Goal: Find specific page/section: Find specific page/section

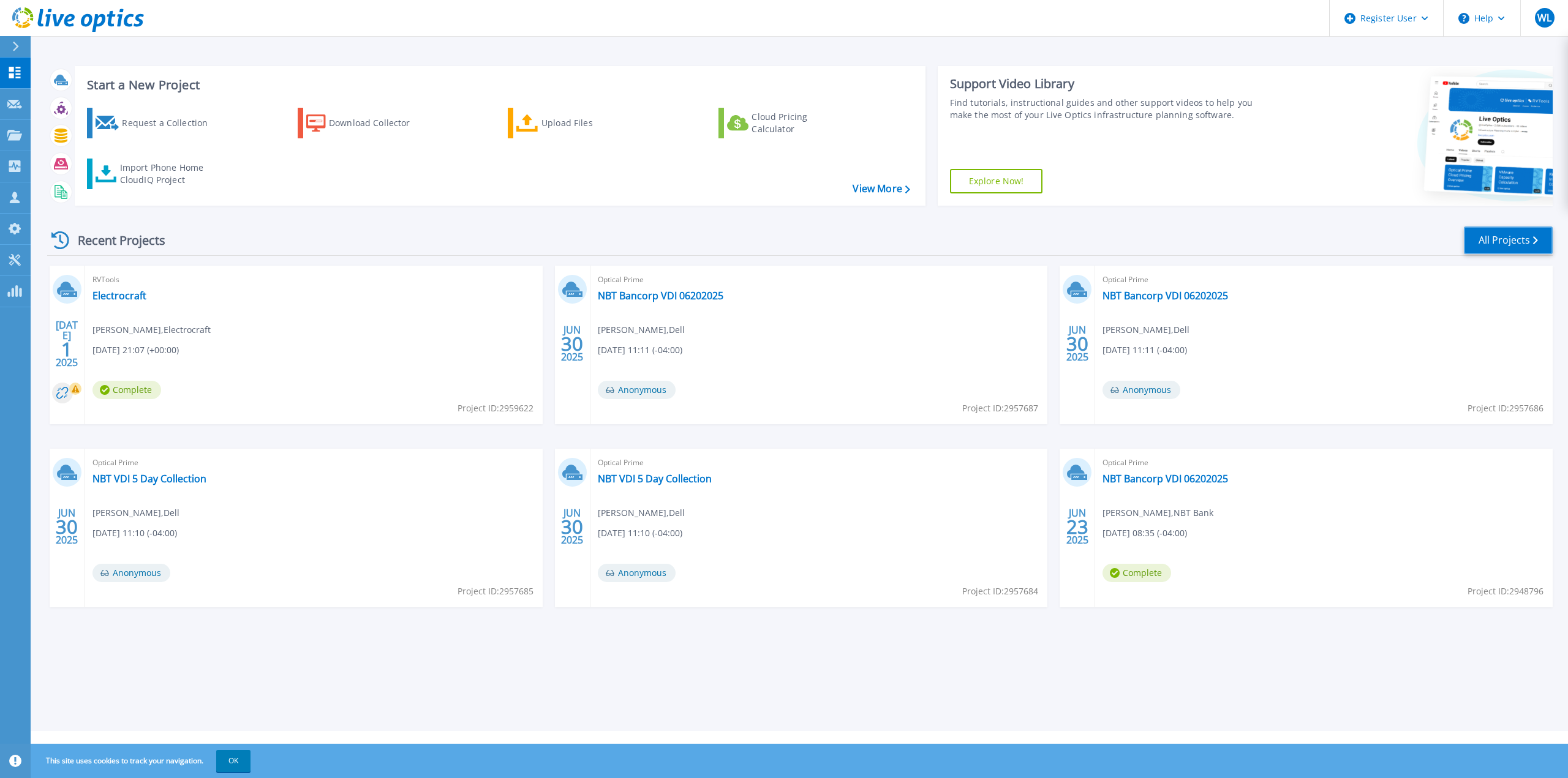
click at [1507, 235] on link "All Projects" at bounding box center [1508, 240] width 89 height 28
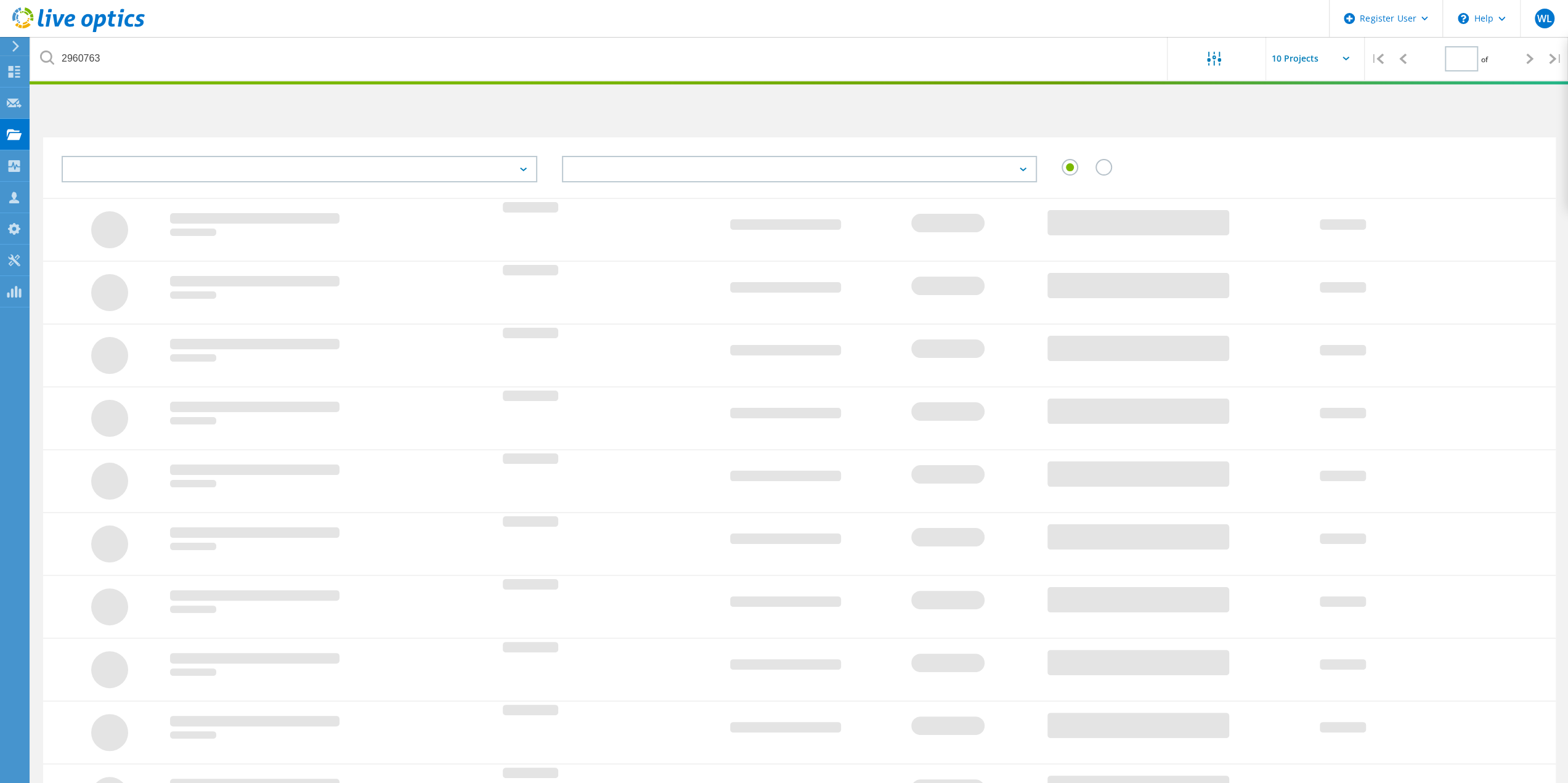
type input "1"
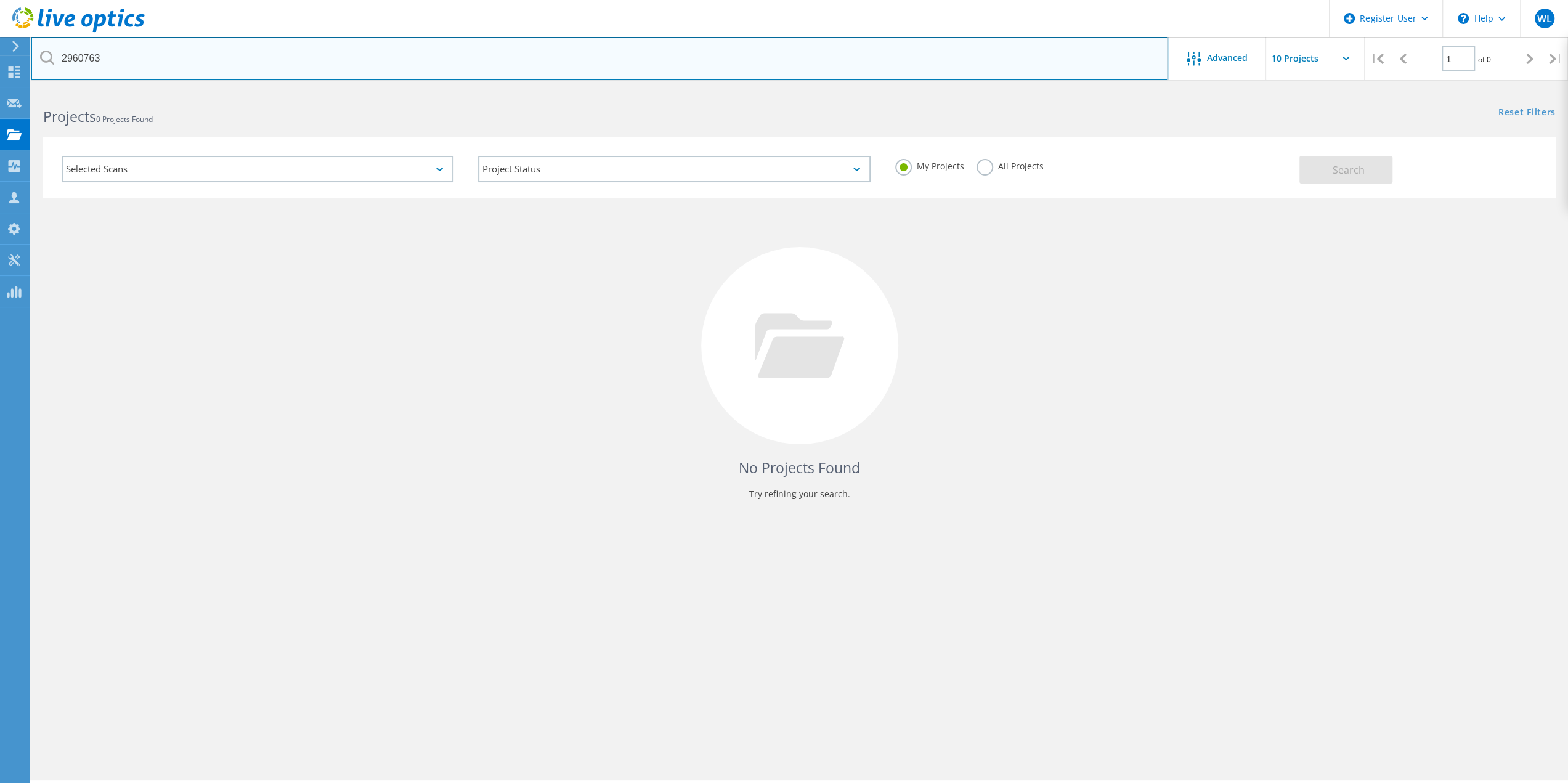
drag, startPoint x: 130, startPoint y: 59, endPoint x: 58, endPoint y: 62, distance: 72.1
click at [58, 62] on input "2960763" at bounding box center [600, 59] width 1138 height 43
click at [139, 55] on input "share point" at bounding box center [600, 59] width 1138 height 43
click at [143, 67] on input "share point" at bounding box center [600, 59] width 1138 height 43
drag, startPoint x: 112, startPoint y: 61, endPoint x: 39, endPoint y: 54, distance: 73.3
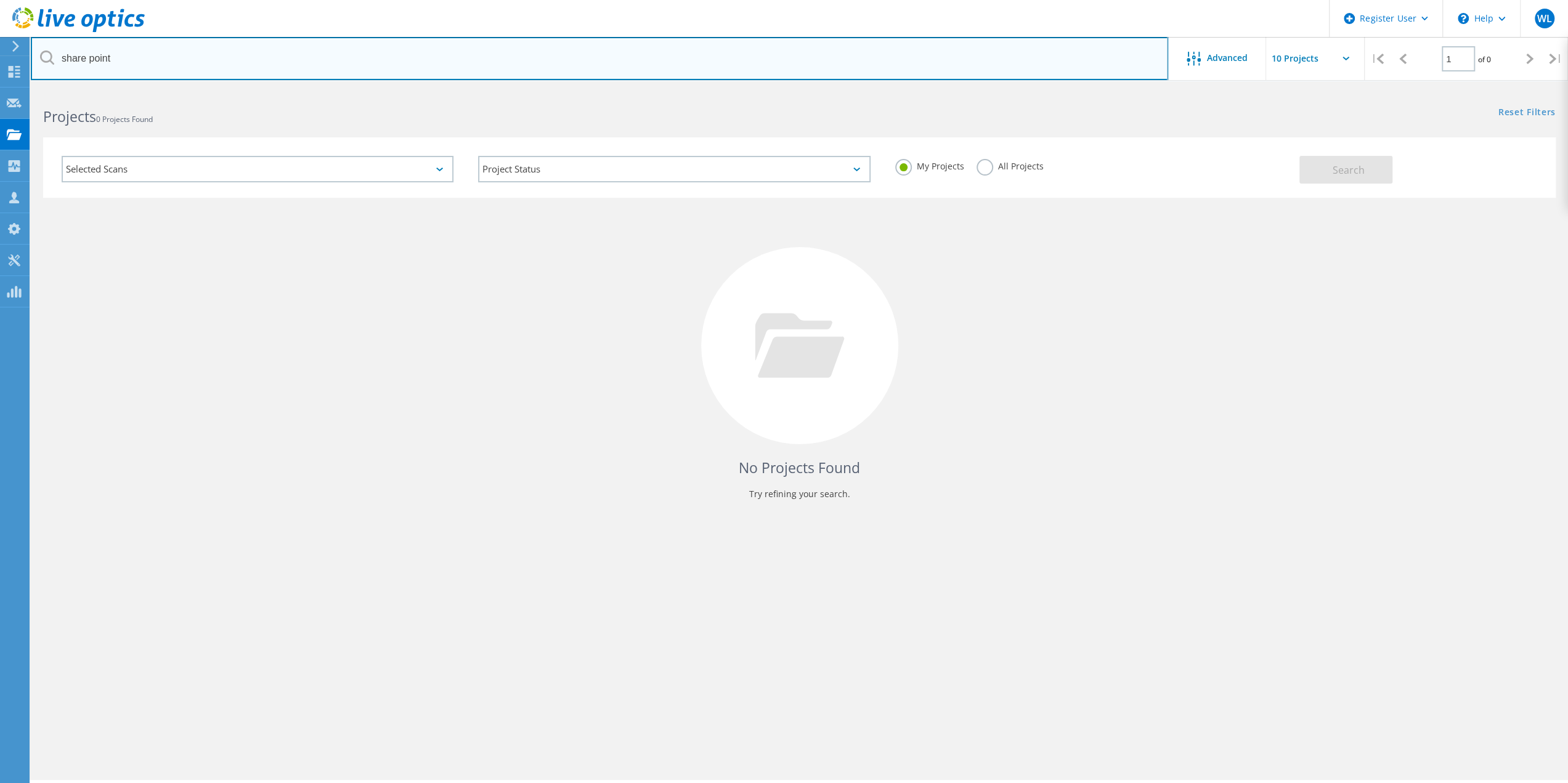
click at [39, 54] on div "share point" at bounding box center [599, 59] width 1137 height 43
type input "smart start"
click at [150, 55] on input "smart start" at bounding box center [600, 59] width 1138 height 43
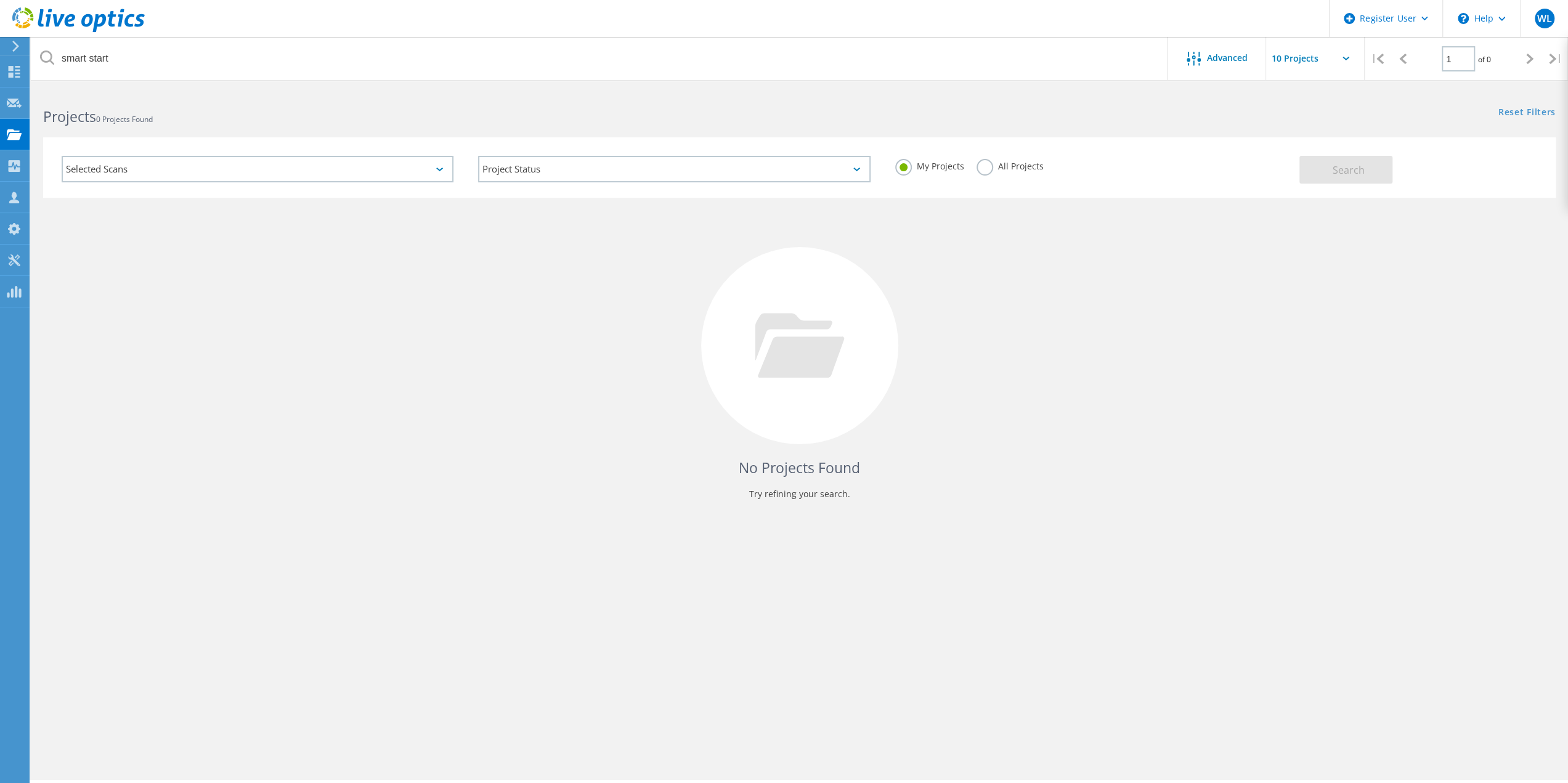
click at [977, 165] on label "All Projects" at bounding box center [1010, 164] width 67 height 11
click at [0, 0] on input "All Projects" at bounding box center [0, 0] width 0 height 0
click at [1330, 172] on button "Search" at bounding box center [1346, 170] width 93 height 28
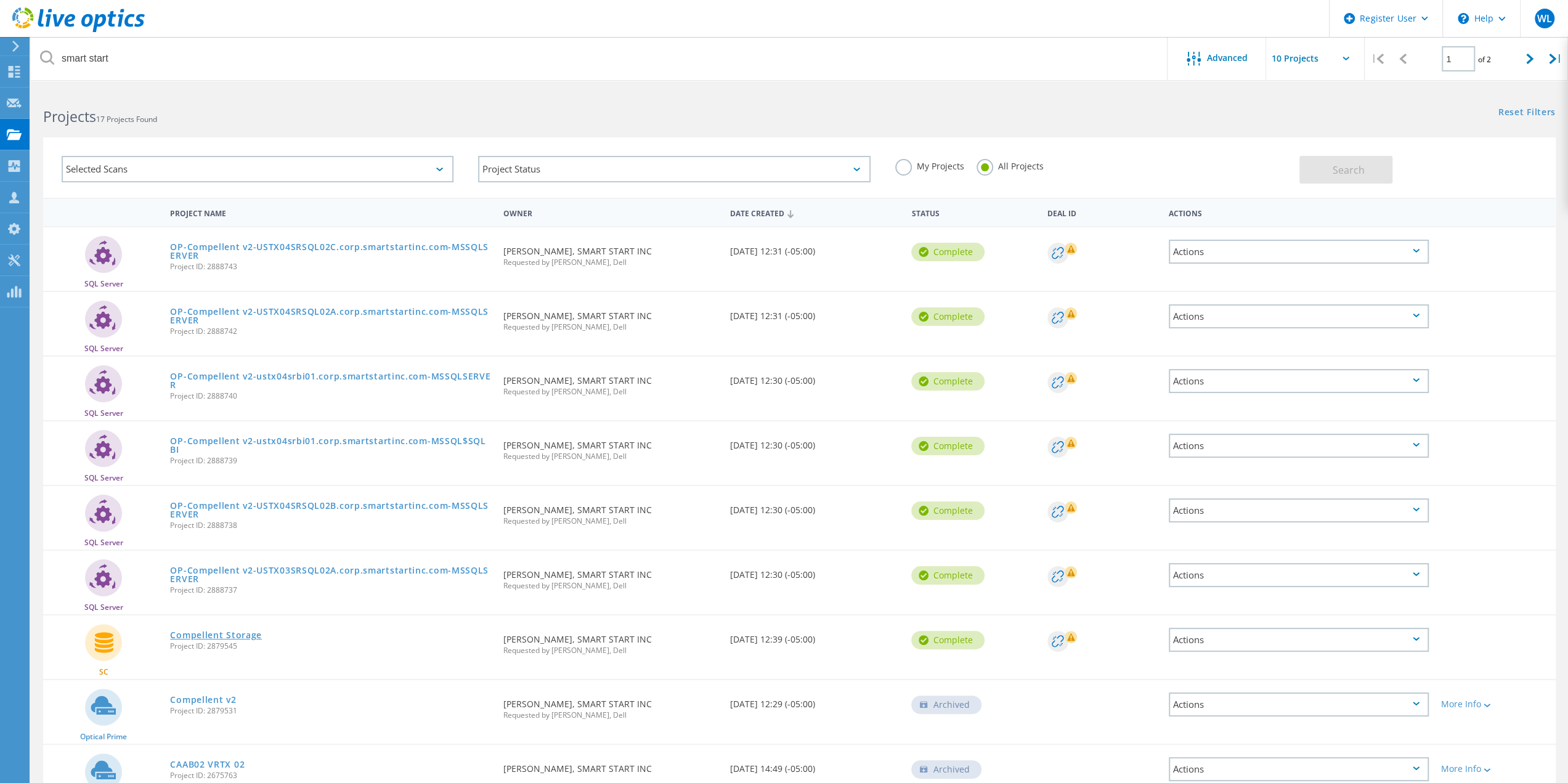
click at [214, 631] on link "Compellent Storage" at bounding box center [216, 635] width 92 height 9
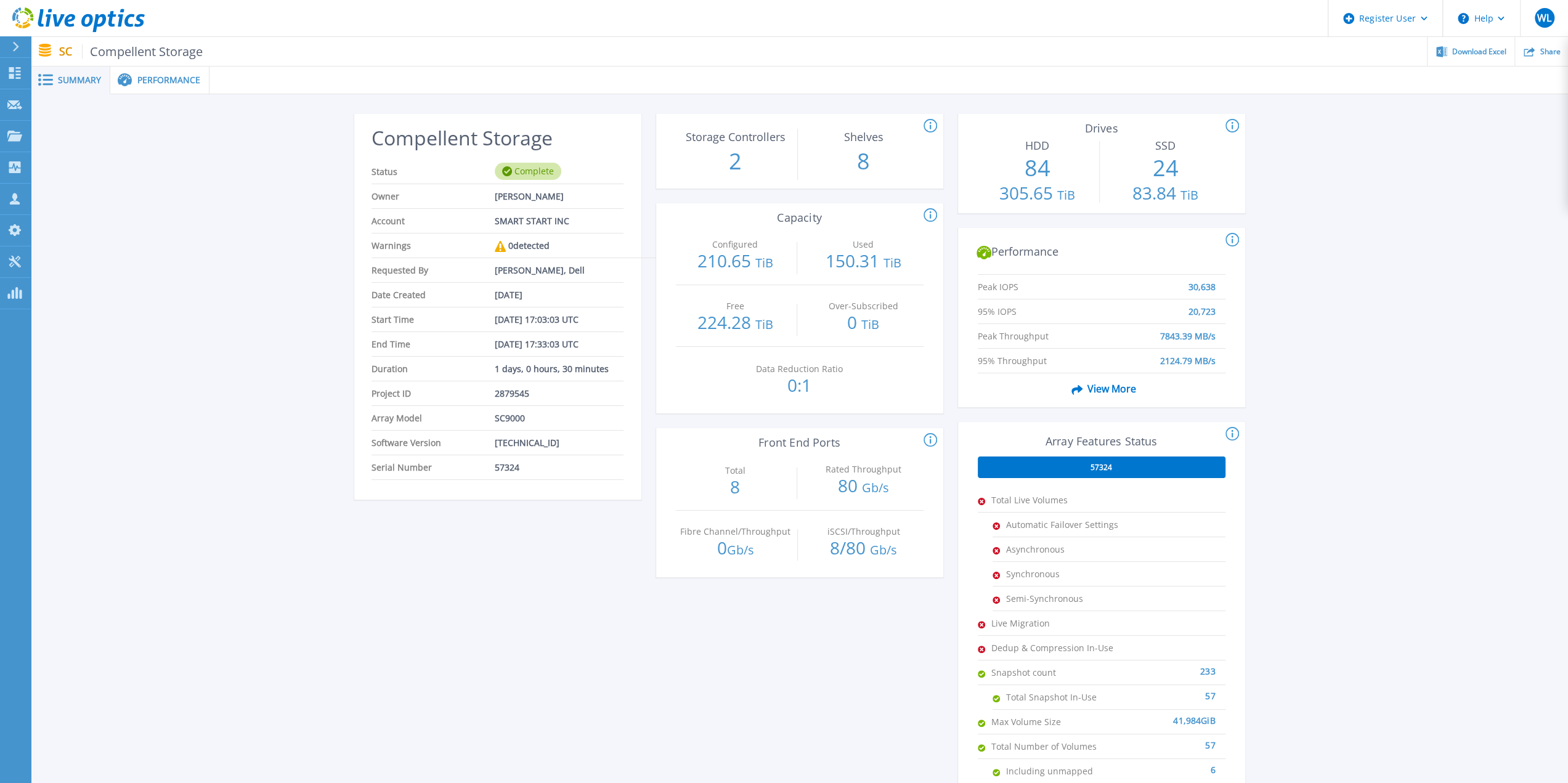
click at [1544, 374] on div "Compellent Storage Status Complete Owner Garrett Manuel Account SMART START INC…" at bounding box center [800, 461] width 1538 height 734
click at [173, 80] on span "Performance" at bounding box center [168, 80] width 63 height 9
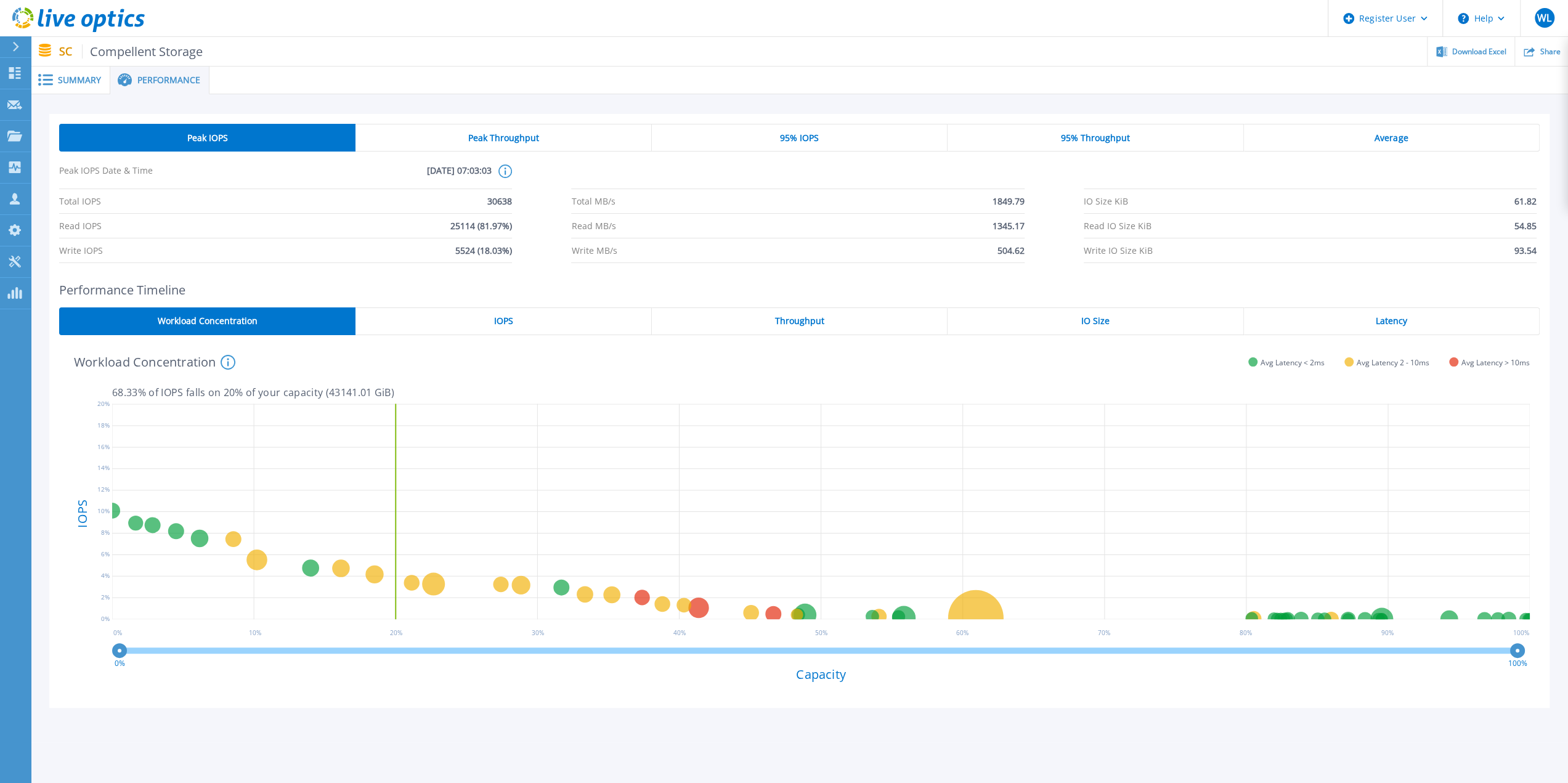
click at [84, 80] on span "Summary" at bounding box center [80, 80] width 43 height 9
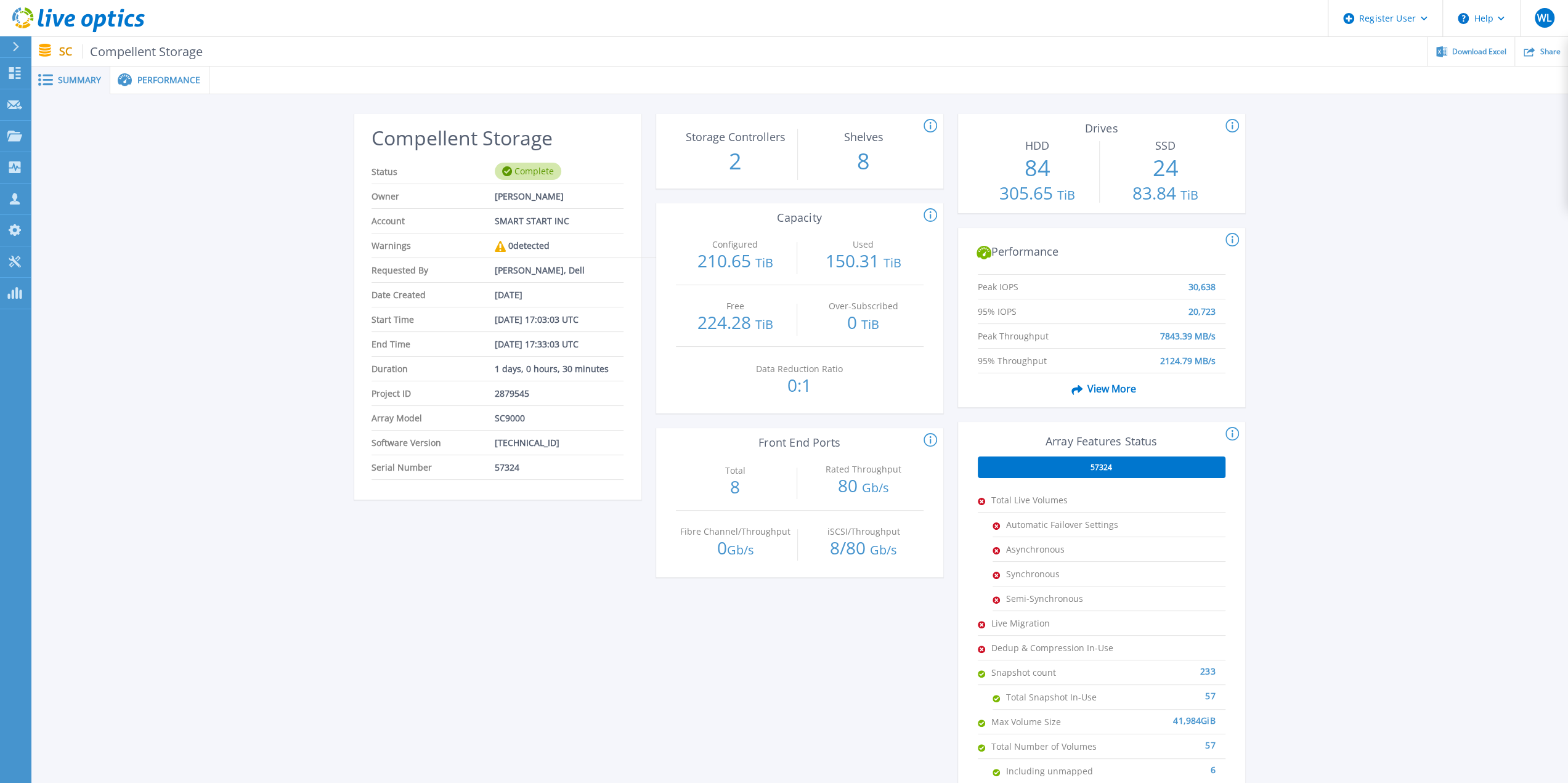
click at [170, 83] on span "Performance" at bounding box center [168, 80] width 63 height 9
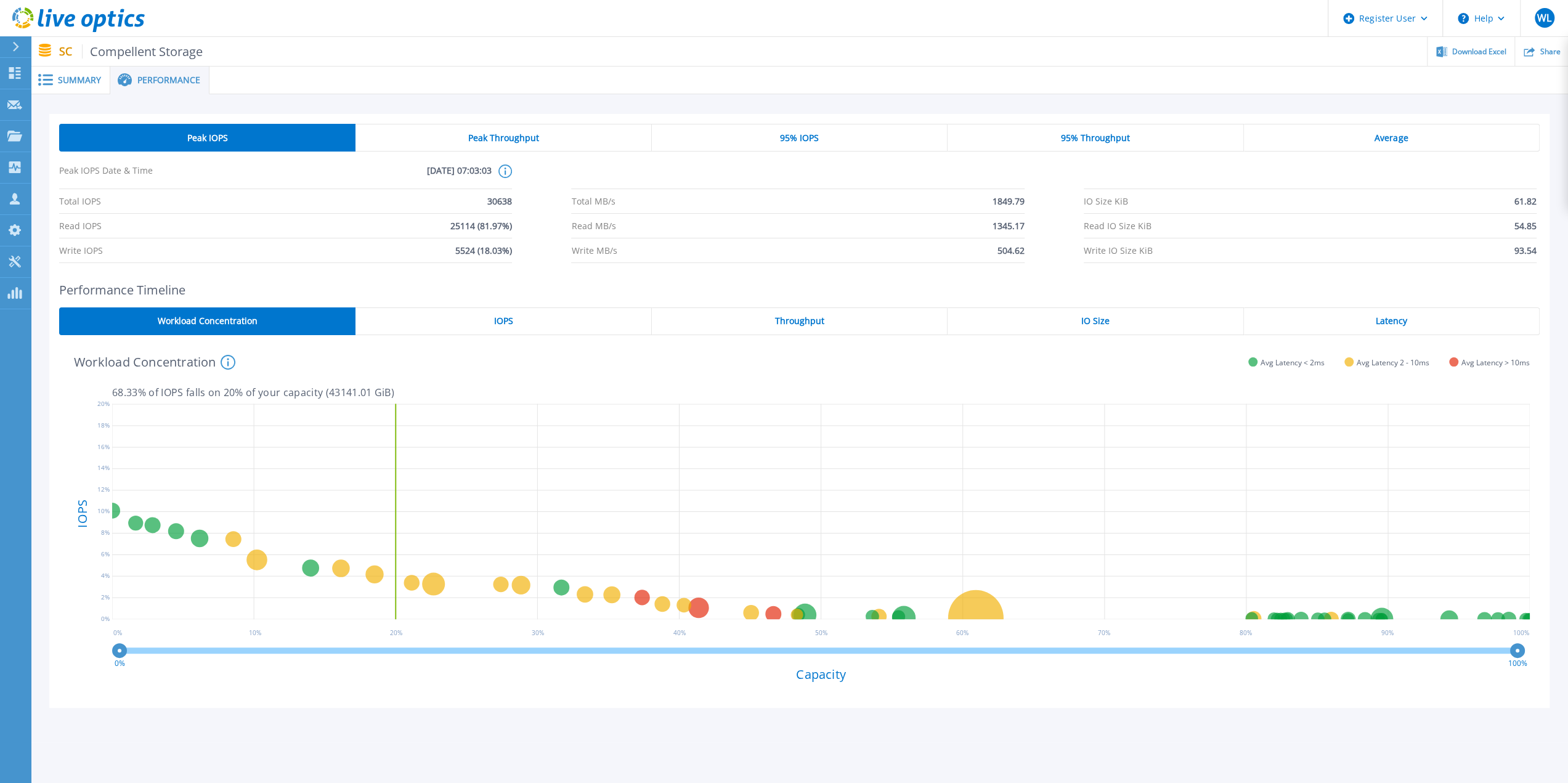
click at [78, 80] on span "Summary" at bounding box center [80, 80] width 43 height 9
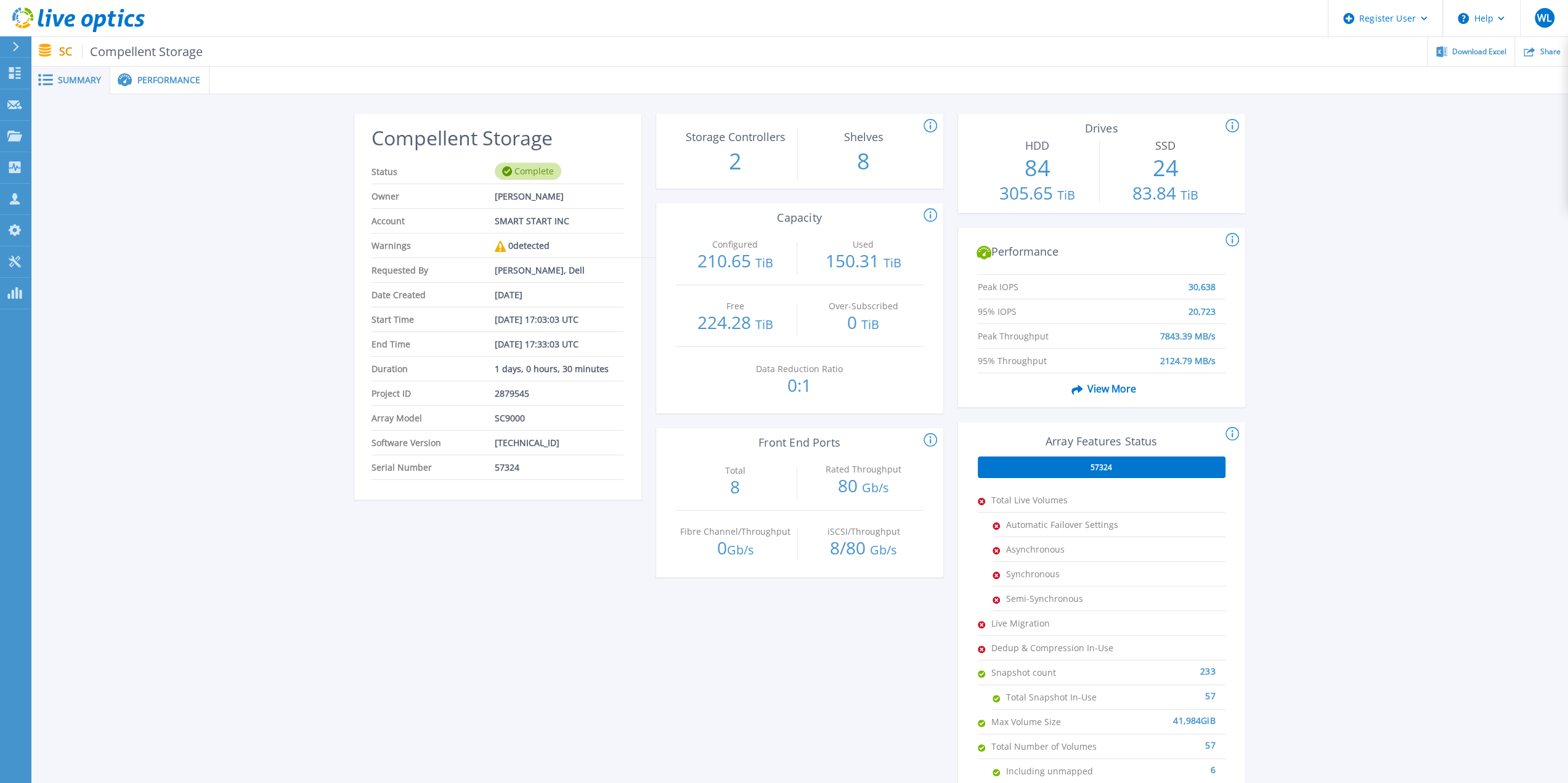
click at [174, 83] on span "Performance" at bounding box center [168, 80] width 63 height 9
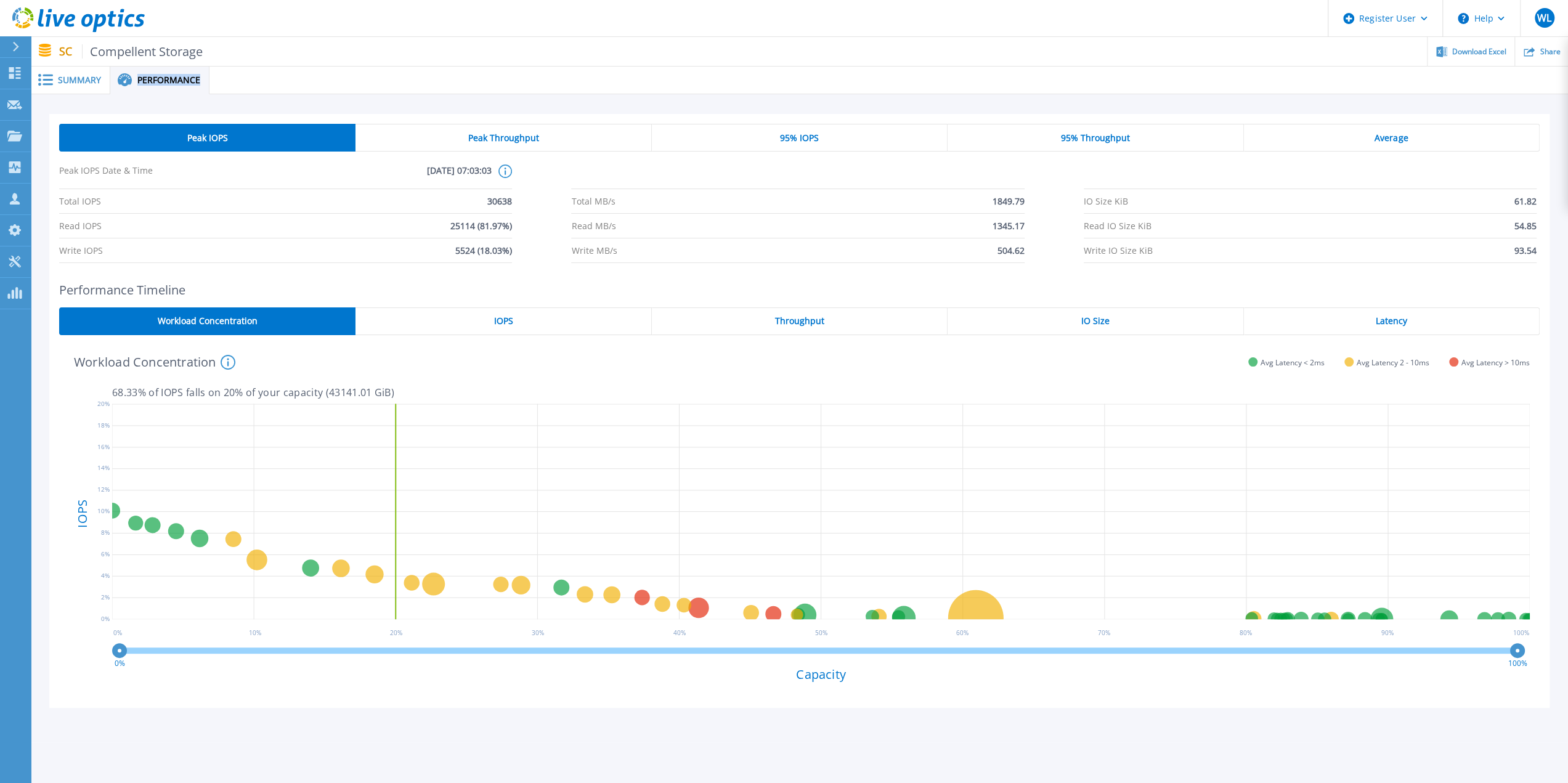
click at [60, 80] on span "Summary" at bounding box center [80, 80] width 43 height 9
